Goal: Task Accomplishment & Management: Manage account settings

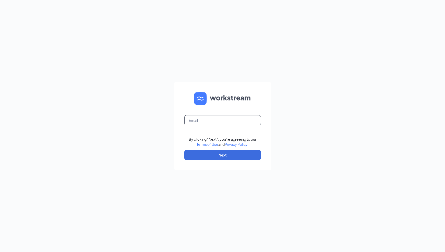
click at [202, 122] on input "text" at bounding box center [222, 120] width 77 height 10
type input "hr@servprocda.com"
click at [226, 155] on button "Next" at bounding box center [222, 155] width 77 height 10
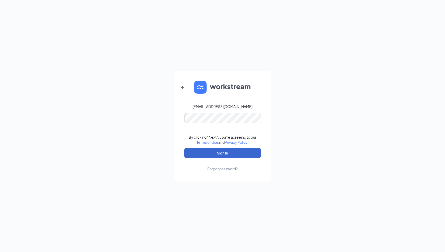
click at [231, 154] on button "Sign In" at bounding box center [222, 153] width 77 height 10
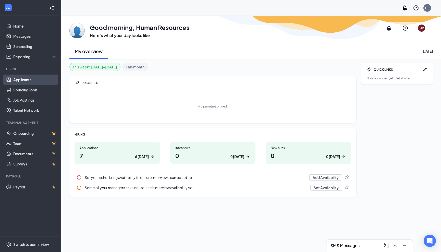
click at [19, 79] on link "Applicants" at bounding box center [35, 80] width 44 height 10
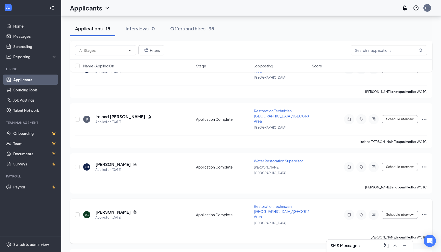
scroll to position [245, 0]
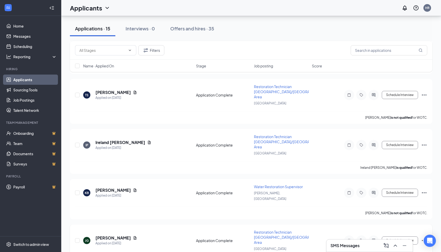
click at [424, 240] on icon "Ellipses" at bounding box center [424, 240] width 5 height 1
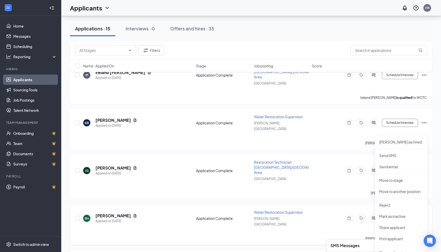
scroll to position [322, 0]
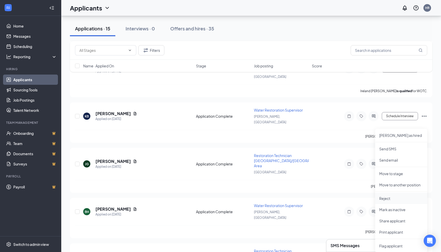
click at [397, 196] on p "Reject" at bounding box center [401, 198] width 44 height 5
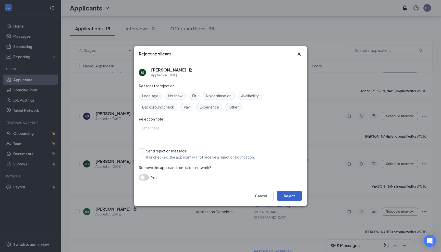
click at [298, 194] on button "Reject" at bounding box center [290, 196] width 26 height 10
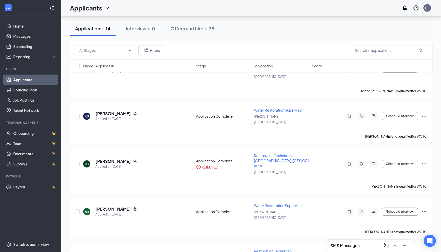
click at [21, 79] on link "Applicants" at bounding box center [35, 80] width 44 height 10
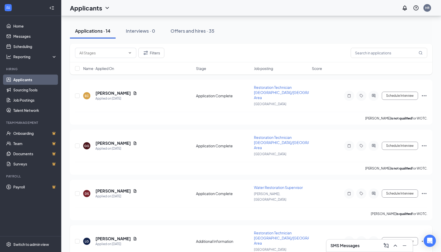
scroll to position [0, 0]
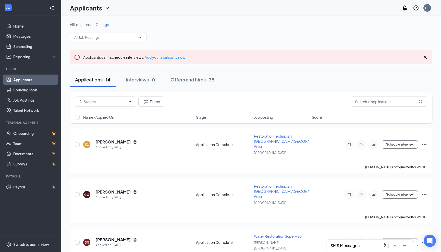
click at [109, 79] on div "Applications · 14" at bounding box center [92, 79] width 35 height 6
click at [390, 99] on input "text" at bounding box center [389, 101] width 77 height 10
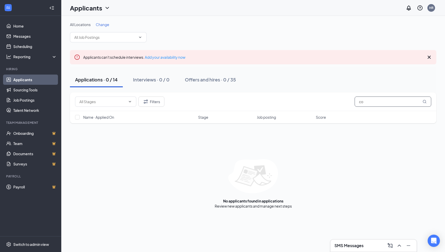
type input "c"
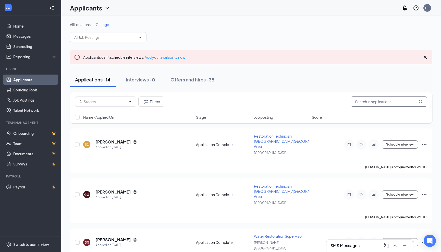
click at [374, 101] on input "text" at bounding box center [389, 101] width 77 height 10
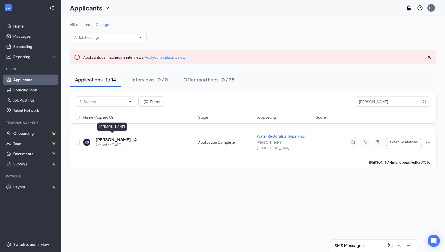
click at [101, 137] on h5 "[PERSON_NAME]" at bounding box center [112, 140] width 35 height 6
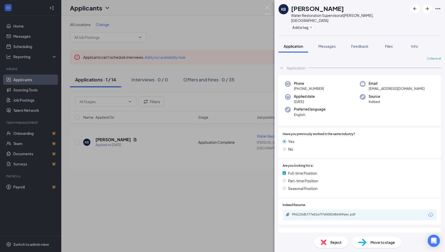
click at [428, 213] on icon "Download" at bounding box center [430, 215] width 5 height 4
click at [267, 8] on img at bounding box center [267, 10] width 6 height 10
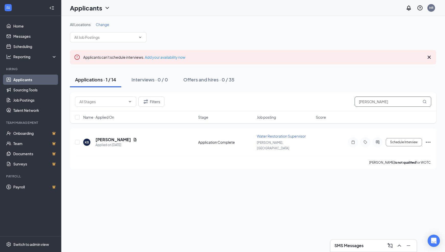
drag, startPoint x: 390, startPoint y: 101, endPoint x: 318, endPoint y: 105, distance: 72.8
click at [318, 106] on div "Filters [PERSON_NAME]" at bounding box center [253, 101] width 356 height 10
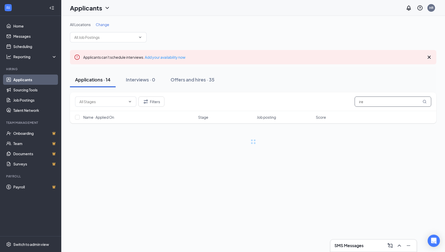
type input "ire"
click at [97, 83] on button "Applications · 14" at bounding box center [93, 79] width 46 height 15
click at [20, 80] on link "Applicants" at bounding box center [35, 80] width 44 height 10
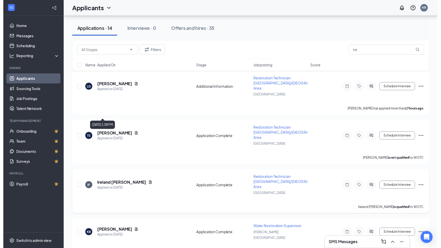
scroll to position [230, 0]
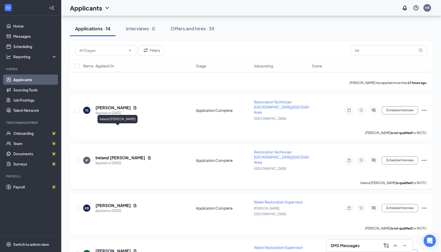
click at [119, 155] on h5 "Ireland [PERSON_NAME]" at bounding box center [120, 158] width 50 height 6
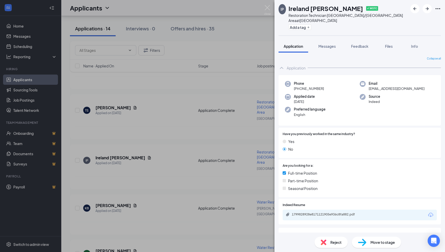
click at [427, 212] on icon "Download" at bounding box center [430, 215] width 6 height 6
click at [265, 8] on img at bounding box center [267, 10] width 6 height 10
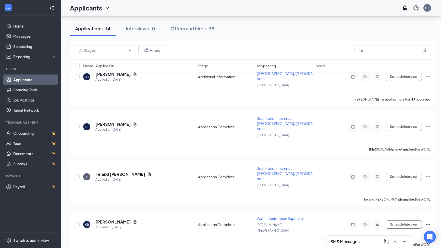
scroll to position [204, 0]
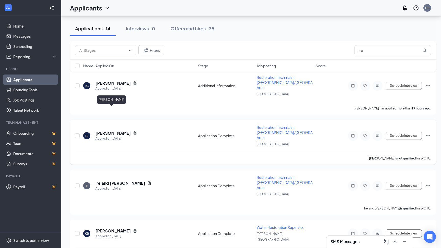
click at [110, 130] on h5 "[PERSON_NAME]" at bounding box center [112, 133] width 35 height 6
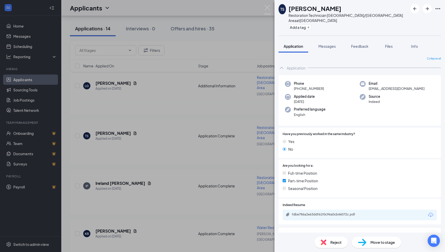
click at [427, 212] on icon "Download" at bounding box center [430, 215] width 6 height 6
click at [137, 131] on div "[PERSON_NAME] Restoration Technician [GEOGRAPHIC_DATA]/Pullman Area at [GEOGRAP…" at bounding box center [222, 126] width 445 height 252
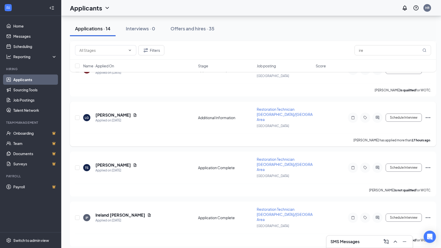
scroll to position [153, 0]
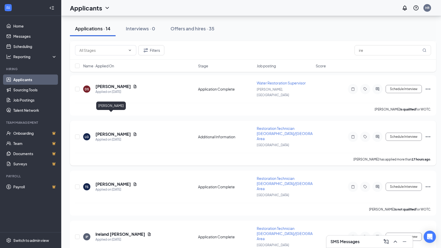
click at [110, 131] on h5 "[PERSON_NAME]" at bounding box center [112, 134] width 35 height 6
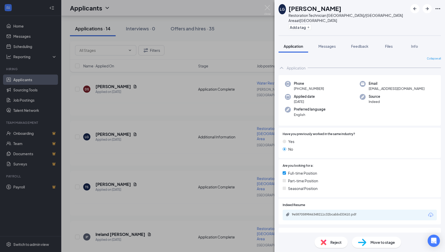
click at [427, 212] on icon "Download" at bounding box center [430, 215] width 6 height 6
click at [154, 98] on div "LG [PERSON_NAME] Restoration Technician [GEOGRAPHIC_DATA]/Pullman Area at [GEOG…" at bounding box center [222, 126] width 445 height 252
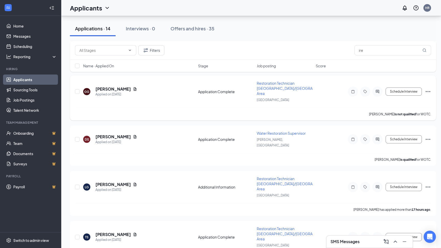
scroll to position [102, 0]
click at [116, 135] on h5 "[PERSON_NAME]" at bounding box center [112, 138] width 35 height 6
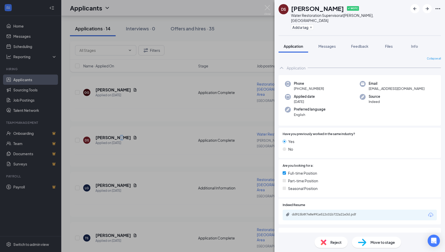
click at [427, 212] on icon "Download" at bounding box center [430, 215] width 6 height 6
click at [122, 99] on div "DS [PERSON_NAME] ✔ WOTC Water Restoration Supervisor at [GEOGRAPHIC_DATA], ID A…" at bounding box center [222, 126] width 445 height 252
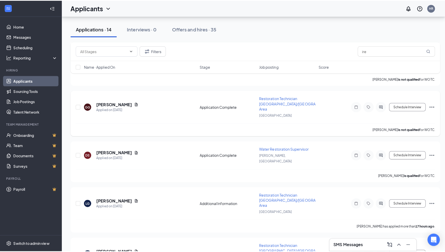
scroll to position [77, 0]
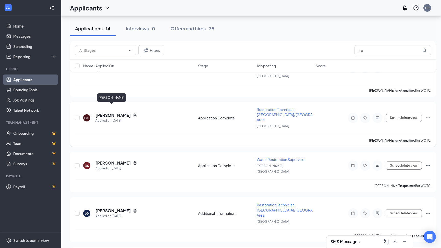
click at [112, 113] on h5 "[PERSON_NAME]" at bounding box center [112, 116] width 35 height 6
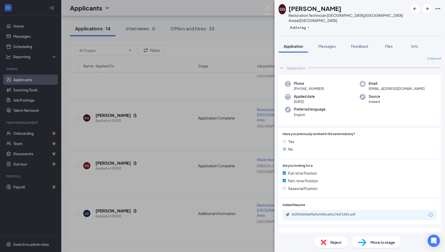
click at [429, 213] on icon "Download" at bounding box center [430, 215] width 5 height 4
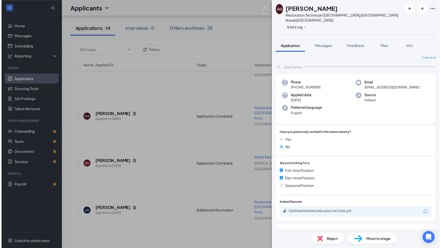
scroll to position [77, 0]
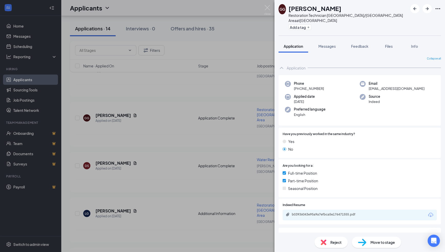
click at [189, 97] on div "GG Gary Gomes Restoration Technician Moscow/Pullman Area at Moscow Add a tag Ap…" at bounding box center [222, 126] width 445 height 252
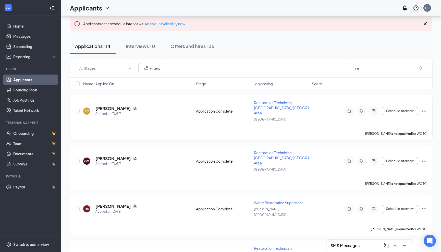
scroll to position [26, 0]
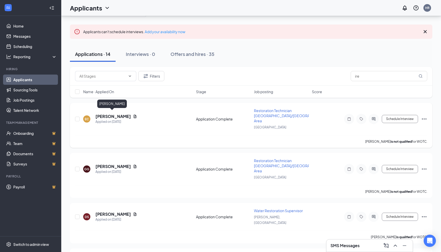
click at [103, 114] on h5 "[PERSON_NAME]" at bounding box center [112, 117] width 35 height 6
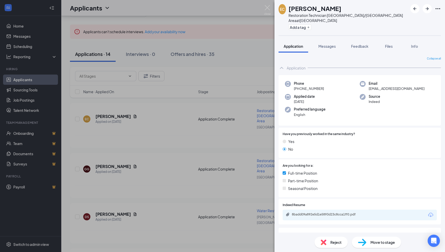
click at [428, 213] on icon "Download" at bounding box center [430, 215] width 5 height 4
click at [264, 7] on img at bounding box center [267, 10] width 6 height 10
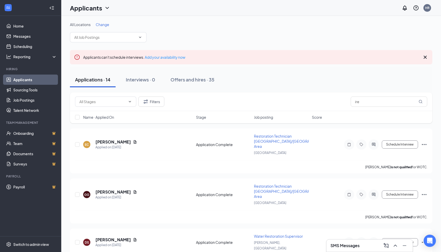
click at [41, 80] on link "Applicants" at bounding box center [35, 80] width 44 height 10
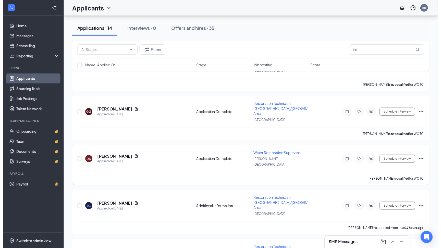
scroll to position [102, 0]
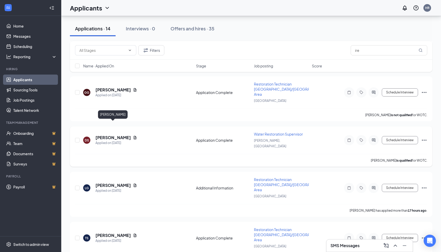
click at [113, 135] on h5 "[PERSON_NAME]" at bounding box center [112, 138] width 35 height 6
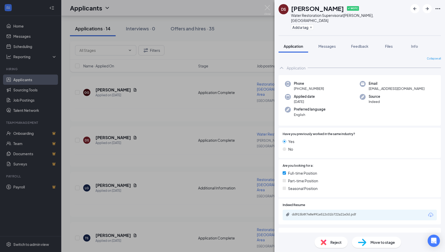
click at [428, 213] on icon "Download" at bounding box center [430, 215] width 5 height 4
drag, startPoint x: 161, startPoint y: 161, endPoint x: 90, endPoint y: 171, distance: 71.1
click at [157, 161] on div "DS [PERSON_NAME] ✔ WOTC Water Restoration Supervisor at [GEOGRAPHIC_DATA], ID A…" at bounding box center [222, 126] width 445 height 252
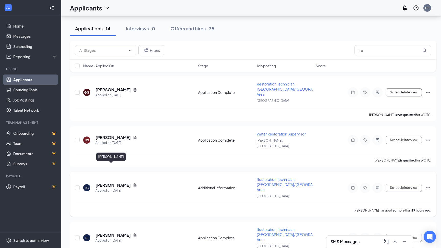
click at [101, 182] on h5 "[PERSON_NAME]" at bounding box center [112, 185] width 35 height 6
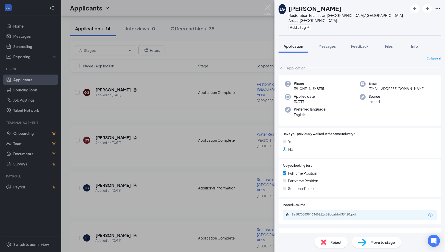
click at [427, 212] on icon "Download" at bounding box center [430, 215] width 6 height 6
click at [218, 79] on div "LG [PERSON_NAME] Restoration Technician [GEOGRAPHIC_DATA]/Pullman Area at [GEOG…" at bounding box center [222, 126] width 445 height 252
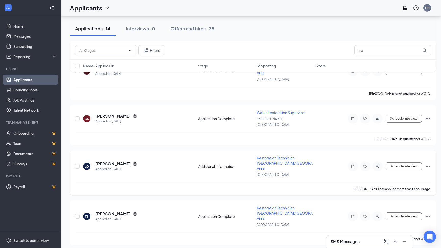
scroll to position [153, 0]
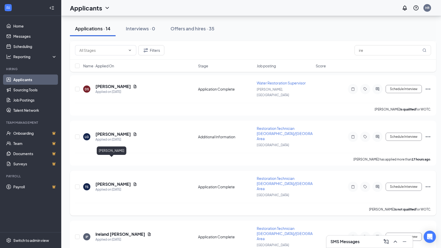
click at [114, 181] on h5 "[PERSON_NAME]" at bounding box center [112, 184] width 35 height 6
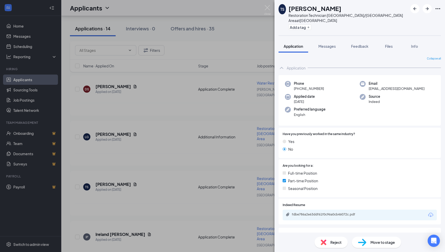
click at [427, 212] on icon "Download" at bounding box center [430, 215] width 6 height 6
drag, startPoint x: 83, startPoint y: 145, endPoint x: 131, endPoint y: 220, distance: 88.3
click at [84, 146] on div "[PERSON_NAME] Restoration Technician [GEOGRAPHIC_DATA]/Pullman Area at [GEOGRAP…" at bounding box center [222, 126] width 445 height 252
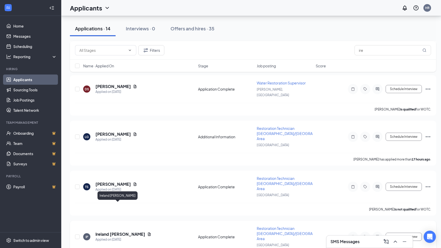
click at [114, 231] on h5 "Ireland [PERSON_NAME]" at bounding box center [120, 234] width 50 height 6
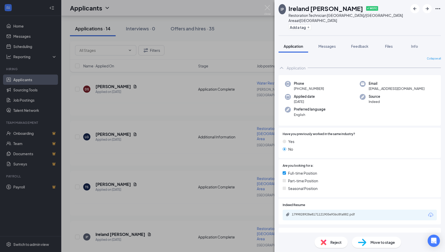
click at [129, 157] on div "IP [GEOGRAPHIC_DATA] Pengiel ✔ WOTC Restoration Technician [GEOGRAPHIC_DATA]/Pu…" at bounding box center [222, 126] width 445 height 252
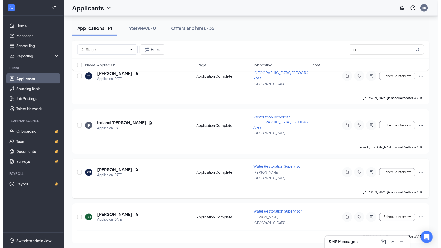
scroll to position [251, 0]
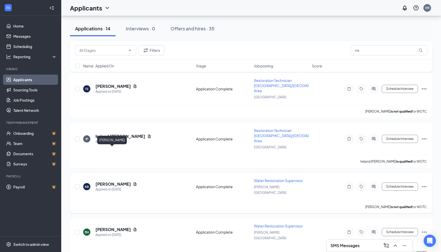
click at [118, 181] on h5 "[PERSON_NAME]" at bounding box center [112, 184] width 35 height 6
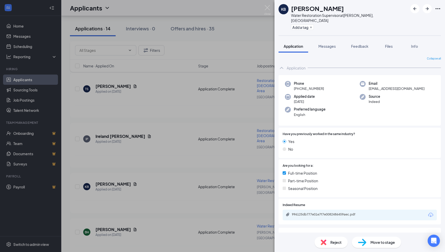
click at [428, 212] on icon "Download" at bounding box center [430, 215] width 6 height 6
drag, startPoint x: 176, startPoint y: 207, endPoint x: 170, endPoint y: 205, distance: 6.2
click at [175, 209] on div "KB [PERSON_NAME] Water Restoration Supervisor at Hayden, ID Add a tag Applicati…" at bounding box center [222, 126] width 445 height 252
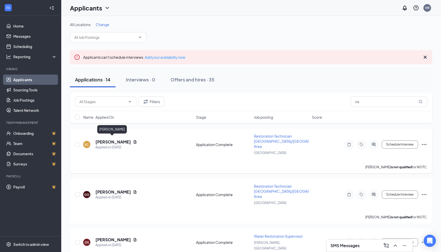
click at [117, 142] on h5 "[PERSON_NAME]" at bounding box center [112, 142] width 35 height 6
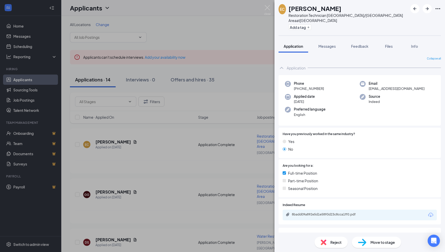
click at [428, 213] on icon "Download" at bounding box center [430, 215] width 5 height 4
click at [247, 64] on div "EC Elijah Carigon Restoration Technician Moscow/Pullman Area at Moscow Add a ta…" at bounding box center [222, 126] width 445 height 252
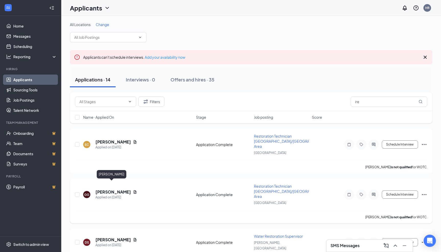
click at [113, 189] on h5 "[PERSON_NAME]" at bounding box center [112, 192] width 35 height 6
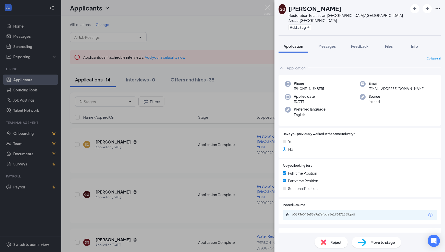
click at [427, 212] on icon "Download" at bounding box center [430, 215] width 6 height 6
click at [268, 7] on img at bounding box center [267, 10] width 6 height 10
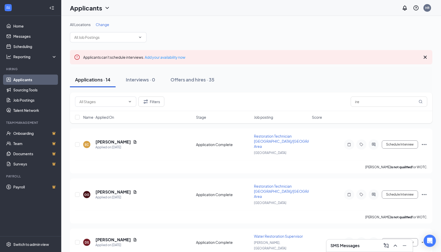
click at [20, 79] on link "Applicants" at bounding box center [35, 80] width 44 height 10
drag, startPoint x: 88, startPoint y: 84, endPoint x: 70, endPoint y: 80, distance: 17.8
click at [88, 83] on button "Applications · 14" at bounding box center [93, 79] width 46 height 15
click at [29, 81] on link "Applicants" at bounding box center [35, 80] width 44 height 10
